Goal: Check status: Check status

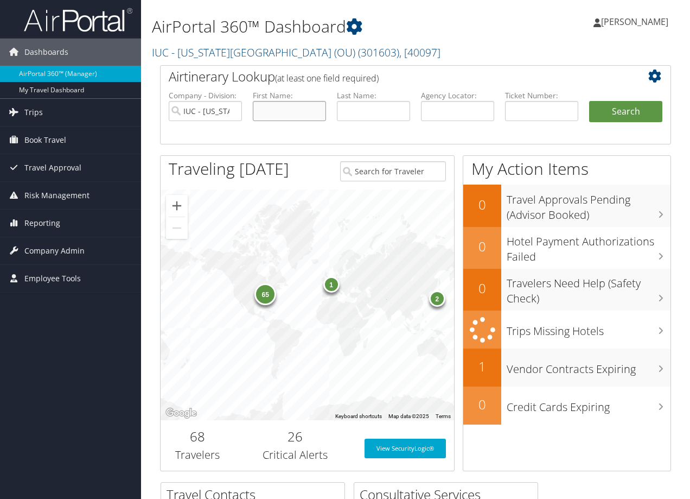
click at [271, 112] on input "text" at bounding box center [289, 111] width 73 height 20
type input "[PERSON_NAME]"
click at [589, 101] on button "Search" at bounding box center [625, 112] width 73 height 22
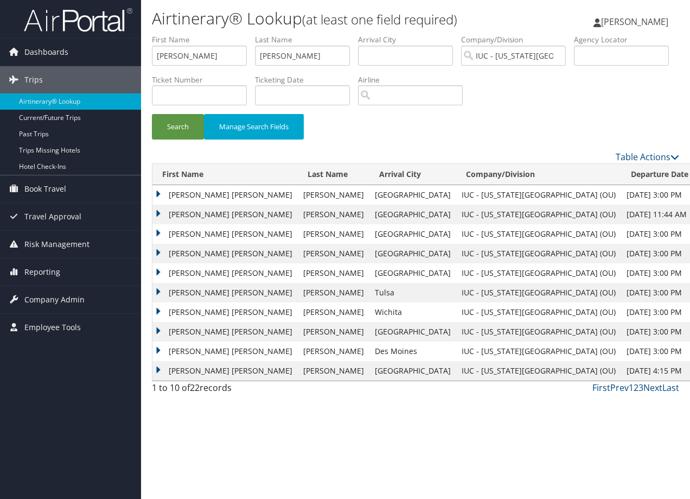
click at [159, 194] on td "TIMOTHY GENE" at bounding box center [224, 195] width 145 height 20
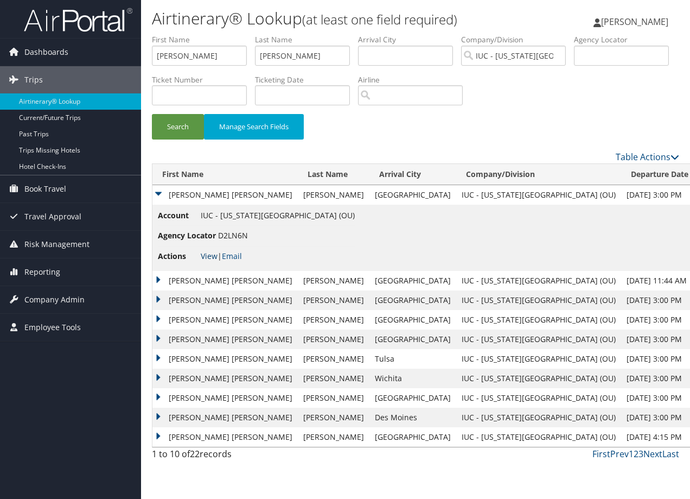
click at [206, 255] on link "View" at bounding box center [209, 256] width 17 height 10
click at [157, 279] on td "TIMOTHY GENE" at bounding box center [224, 281] width 145 height 20
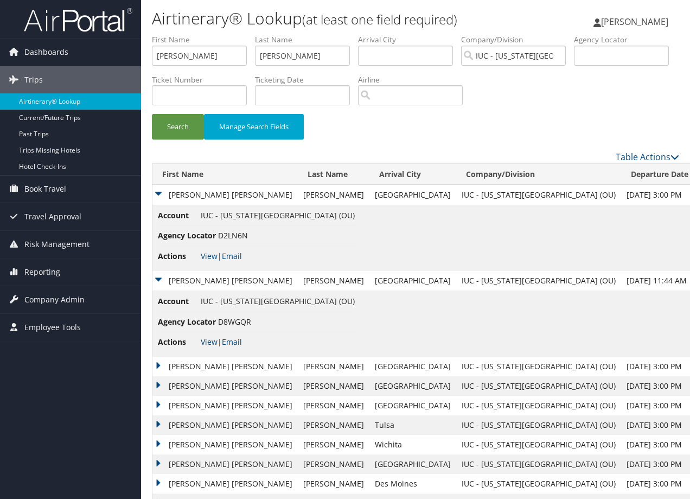
click at [211, 339] on link "View" at bounding box center [209, 341] width 17 height 10
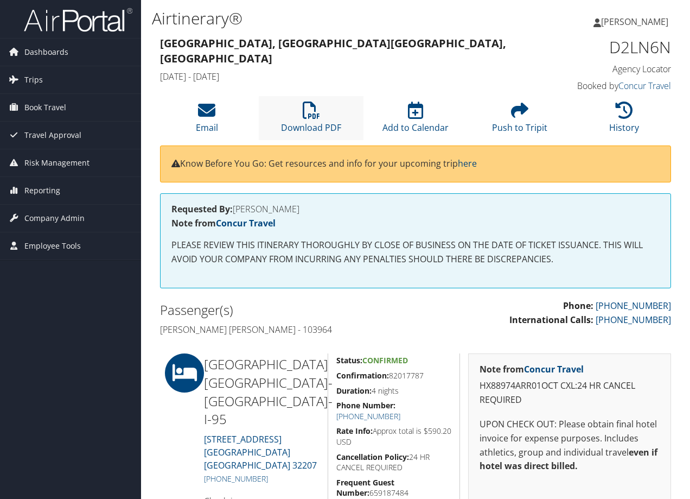
click at [304, 121] on li "Download PDF" at bounding box center [311, 118] width 104 height 44
